Goal: Browse casually: Explore the website without a specific task or goal

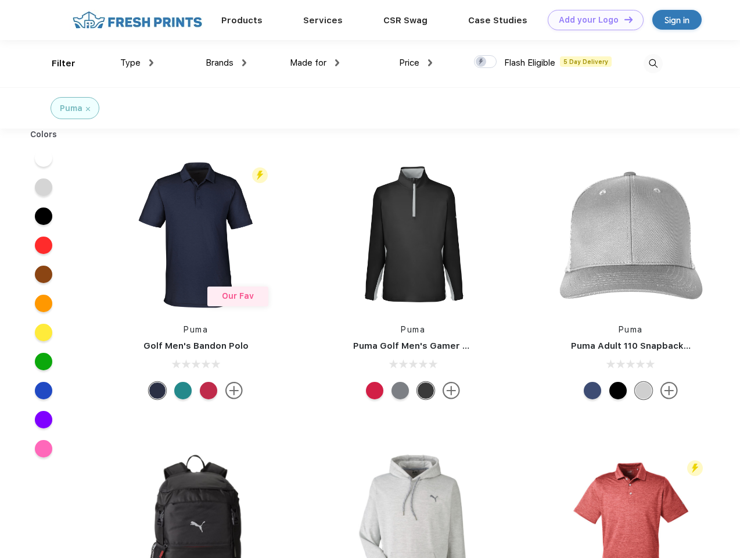
click at [591, 20] on link "Add your Logo Design Tool" at bounding box center [596, 20] width 96 height 20
click at [0, 0] on div "Design Tool" at bounding box center [0, 0] width 0 height 0
click at [623, 19] on link "Add your Logo Design Tool" at bounding box center [596, 20] width 96 height 20
click at [56, 63] on div "Filter" at bounding box center [64, 63] width 24 height 13
click at [137, 63] on span "Type" at bounding box center [130, 63] width 20 height 10
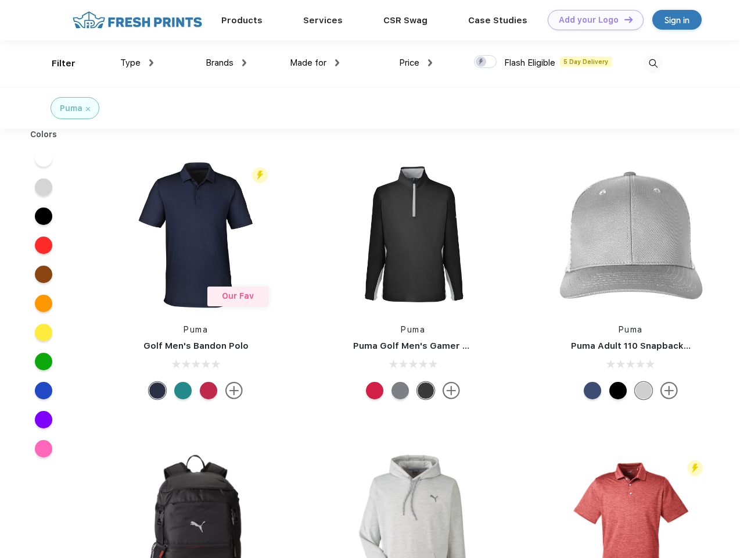
click at [226, 63] on span "Brands" at bounding box center [220, 63] width 28 height 10
click at [315, 63] on span "Made for" at bounding box center [308, 63] width 37 height 10
click at [416, 63] on span "Price" at bounding box center [409, 63] width 20 height 10
click at [486, 62] on div at bounding box center [485, 61] width 23 height 13
click at [482, 62] on input "checkbox" at bounding box center [478, 59] width 8 height 8
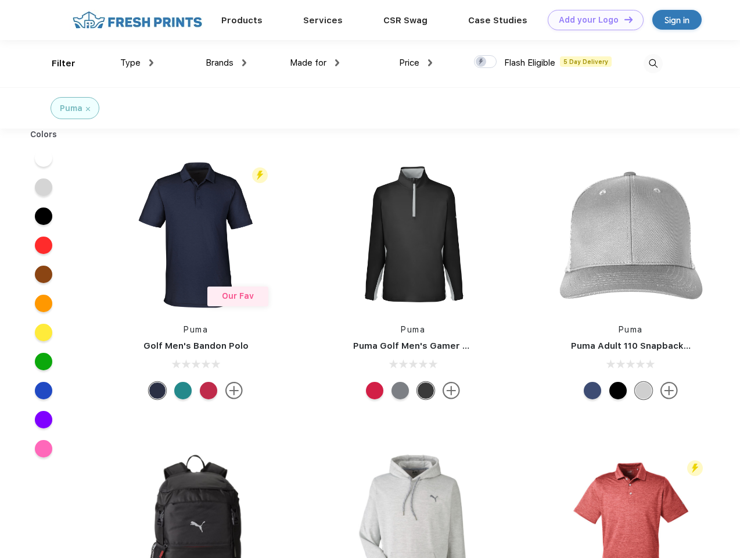
click at [653, 63] on img at bounding box center [653, 63] width 19 height 19
